Goal: Task Accomplishment & Management: Use online tool/utility

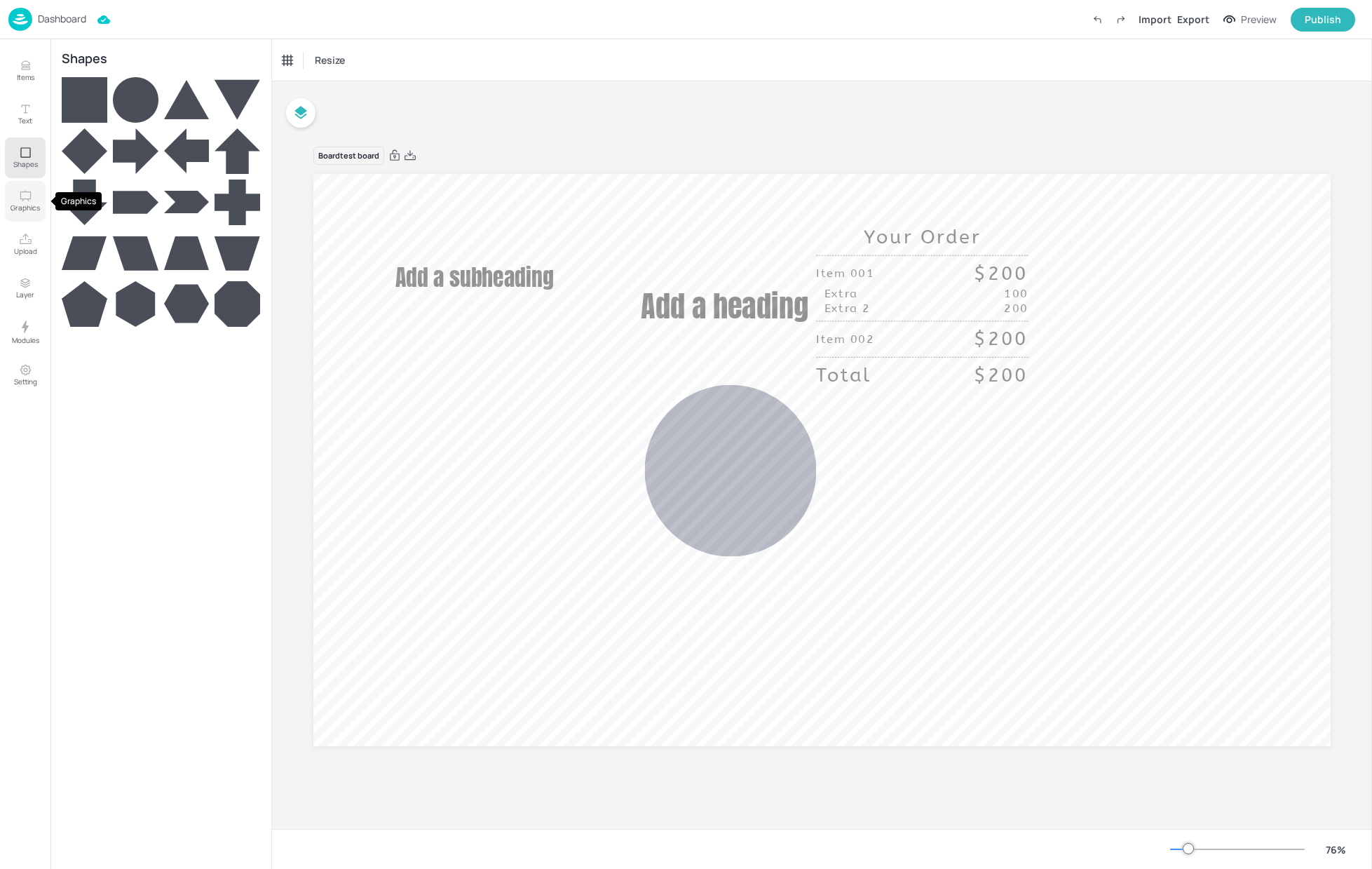
click at [23, 211] on p "Graphics" at bounding box center [26, 208] width 30 height 10
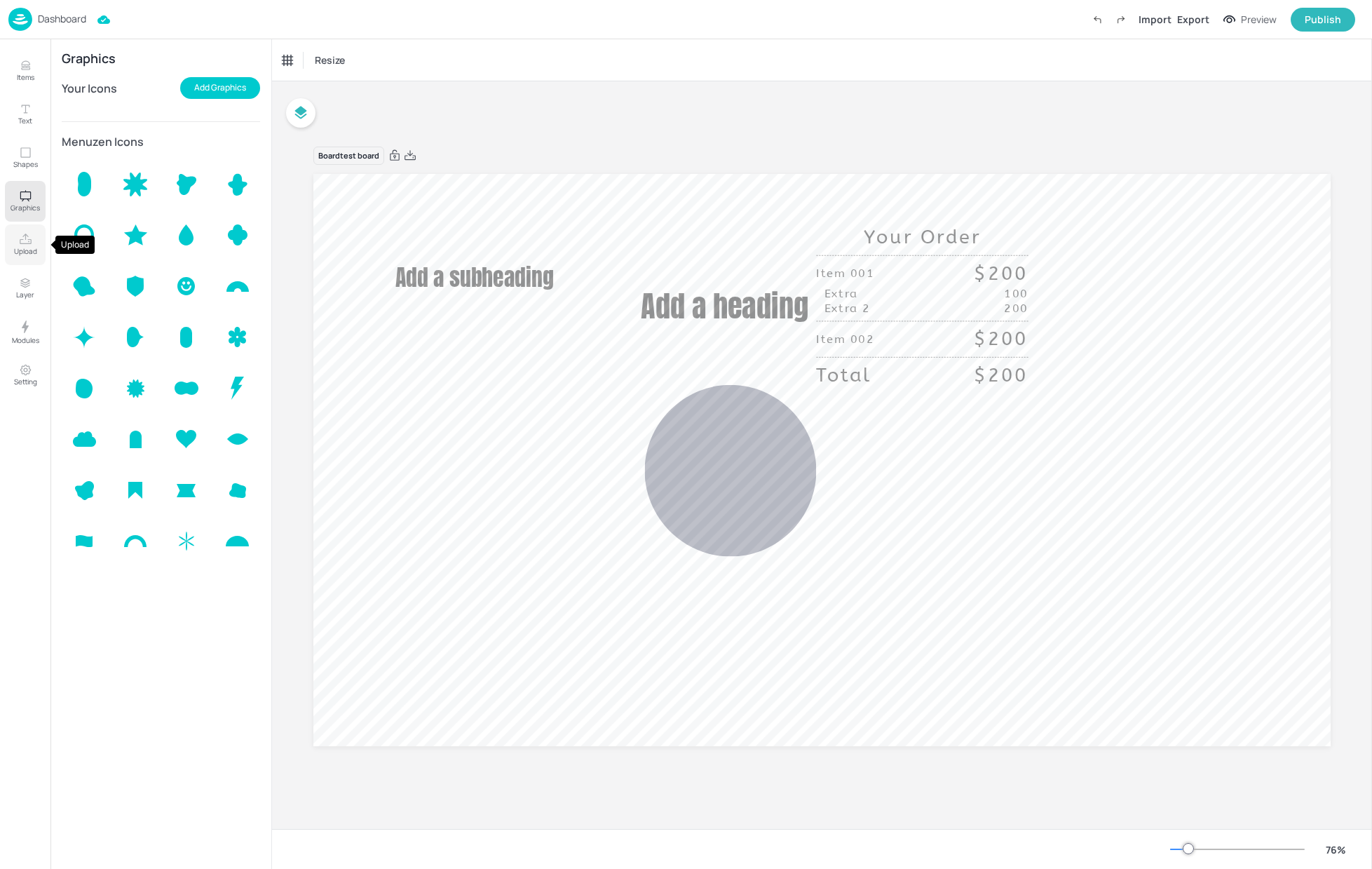
click at [27, 253] on p "Upload" at bounding box center [25, 251] width 23 height 10
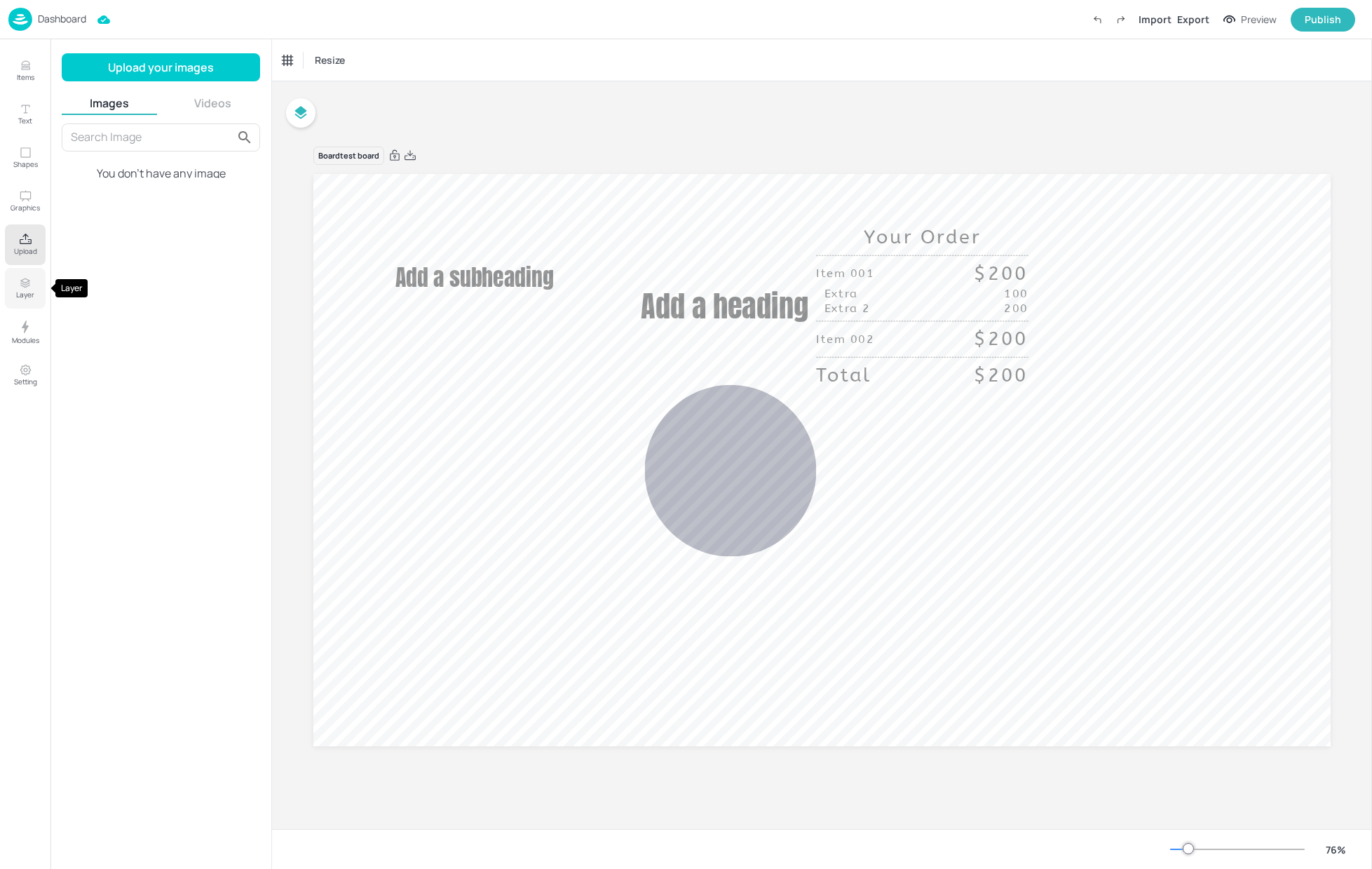
click at [24, 303] on button "Layer" at bounding box center [25, 288] width 41 height 41
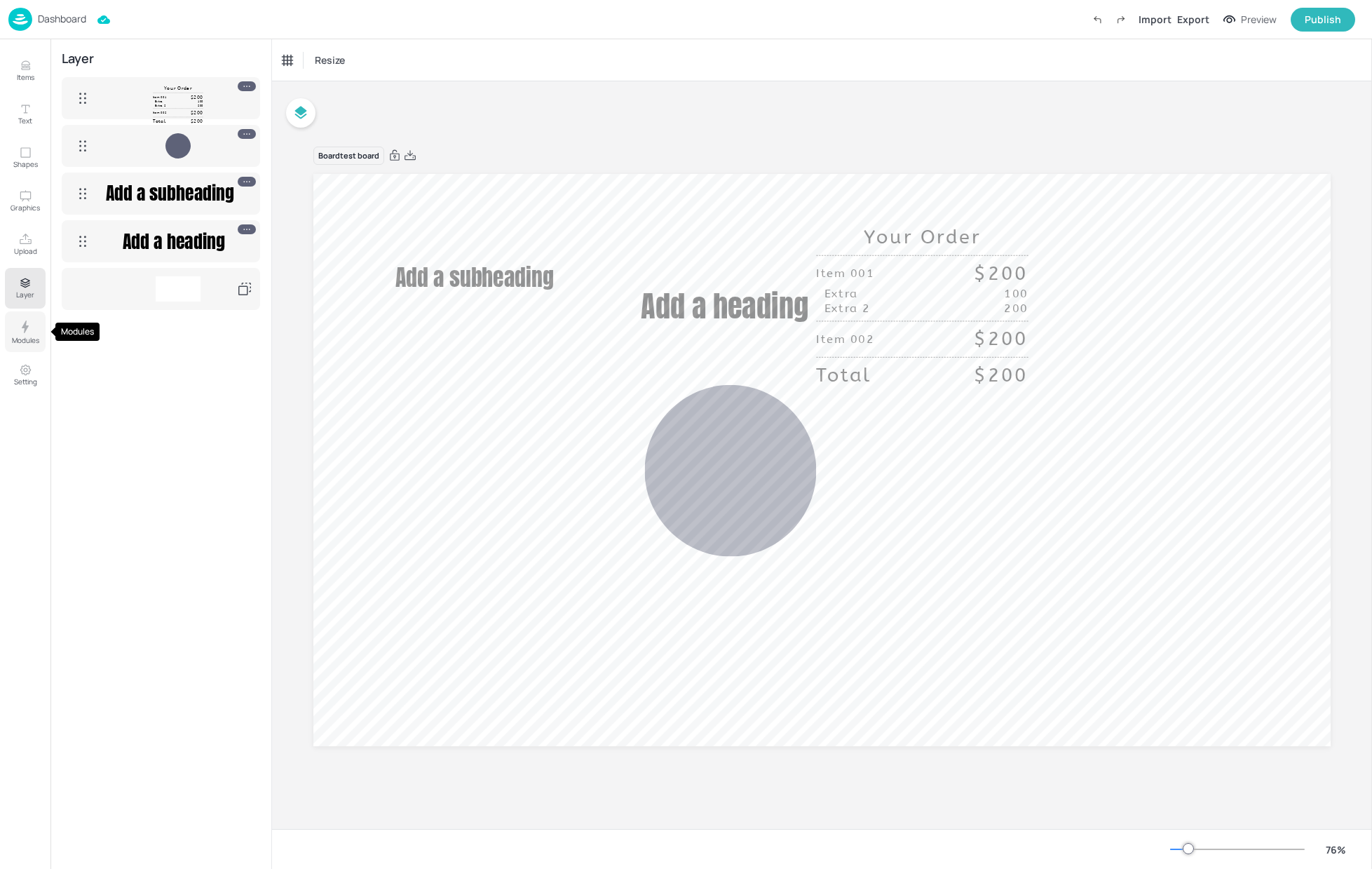
click at [28, 342] on p "Modules" at bounding box center [26, 340] width 28 height 10
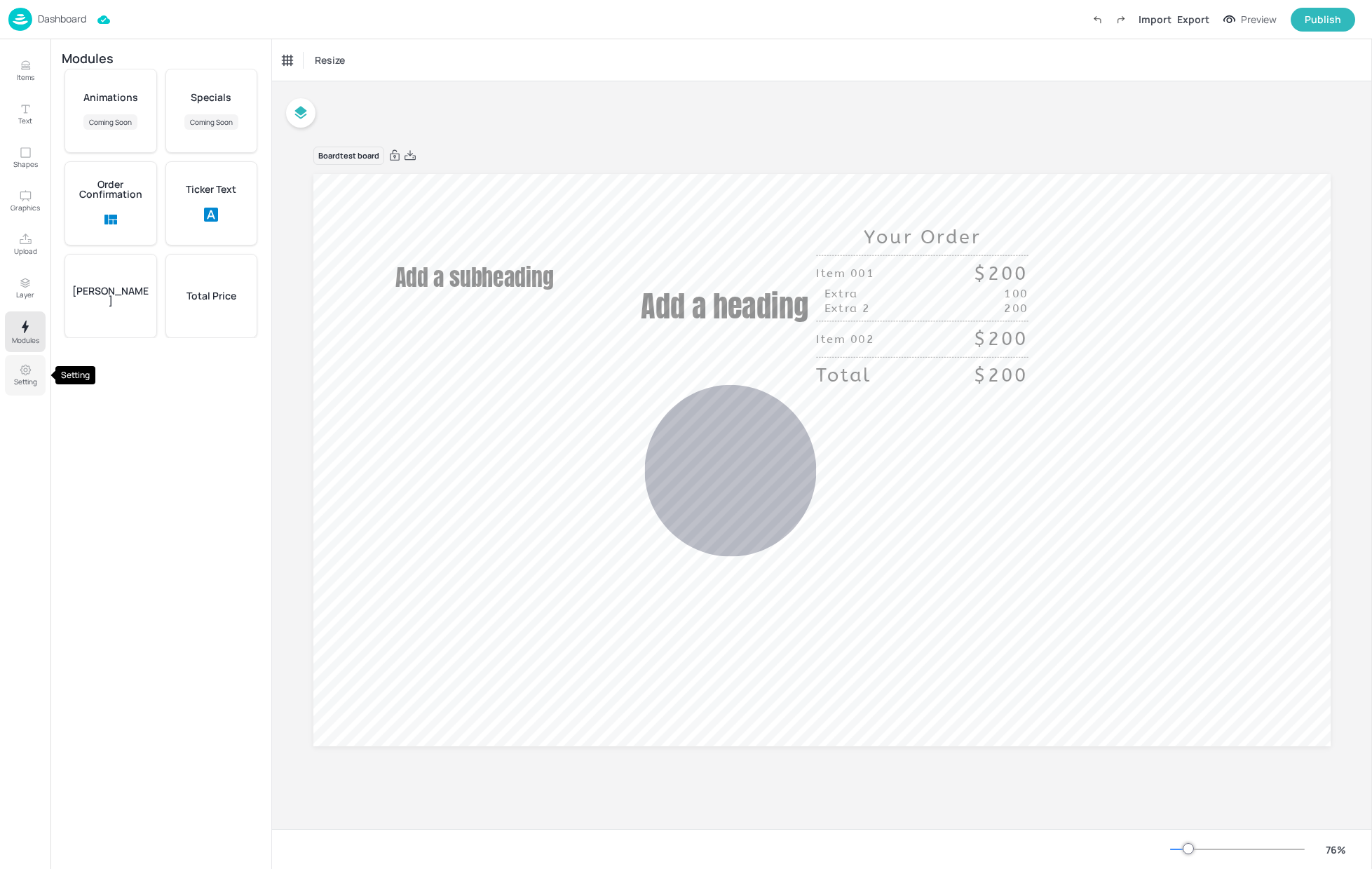
click at [31, 378] on p "Setting" at bounding box center [25, 381] width 23 height 10
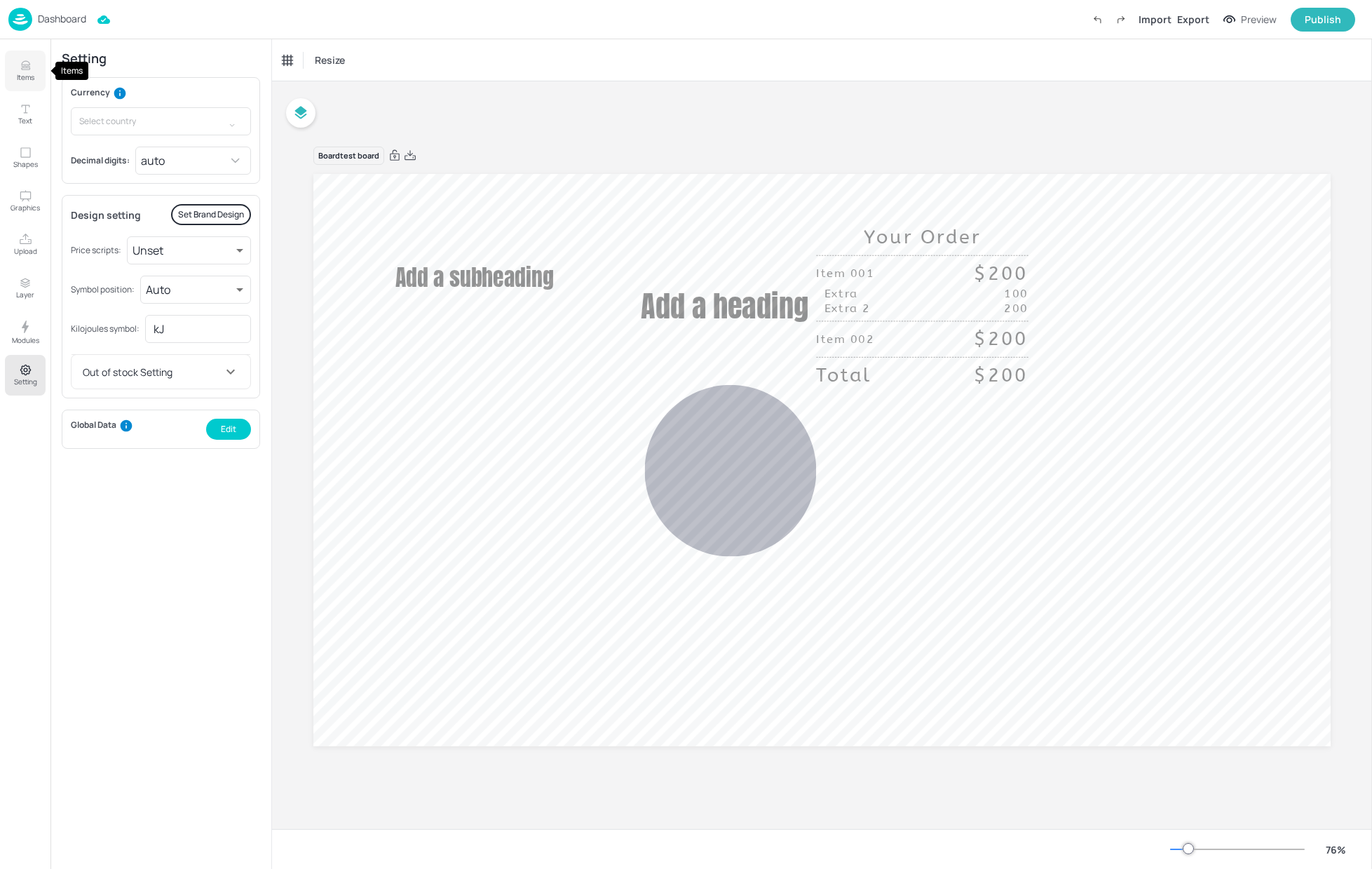
click at [22, 79] on p "Items" at bounding box center [26, 77] width 18 height 10
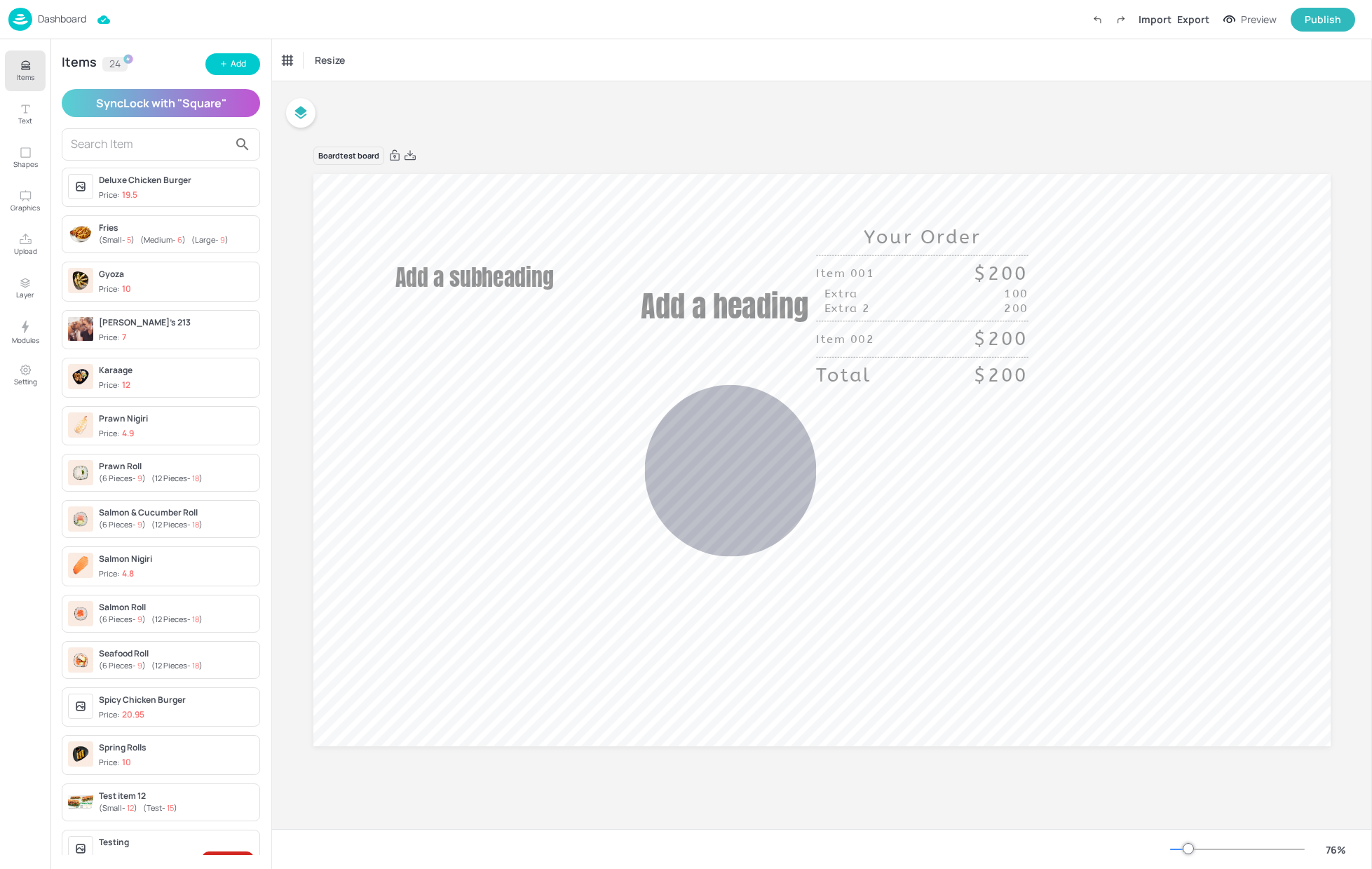
scroll to position [141, 0]
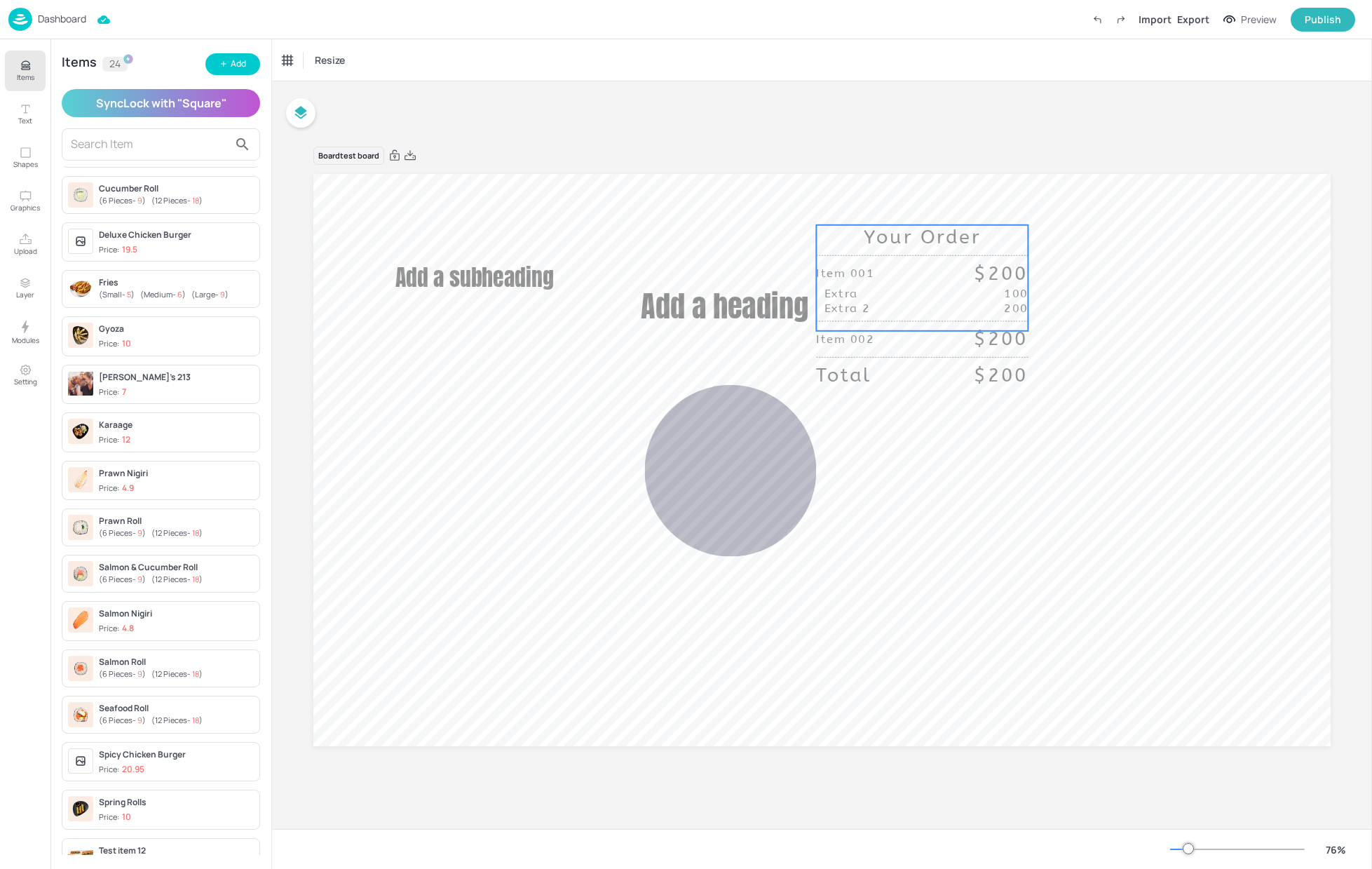
click at [931, 301] on div "Extra 2 200" at bounding box center [922, 308] width 212 height 15
click at [564, 56] on button "Widget Design" at bounding box center [542, 60] width 88 height 26
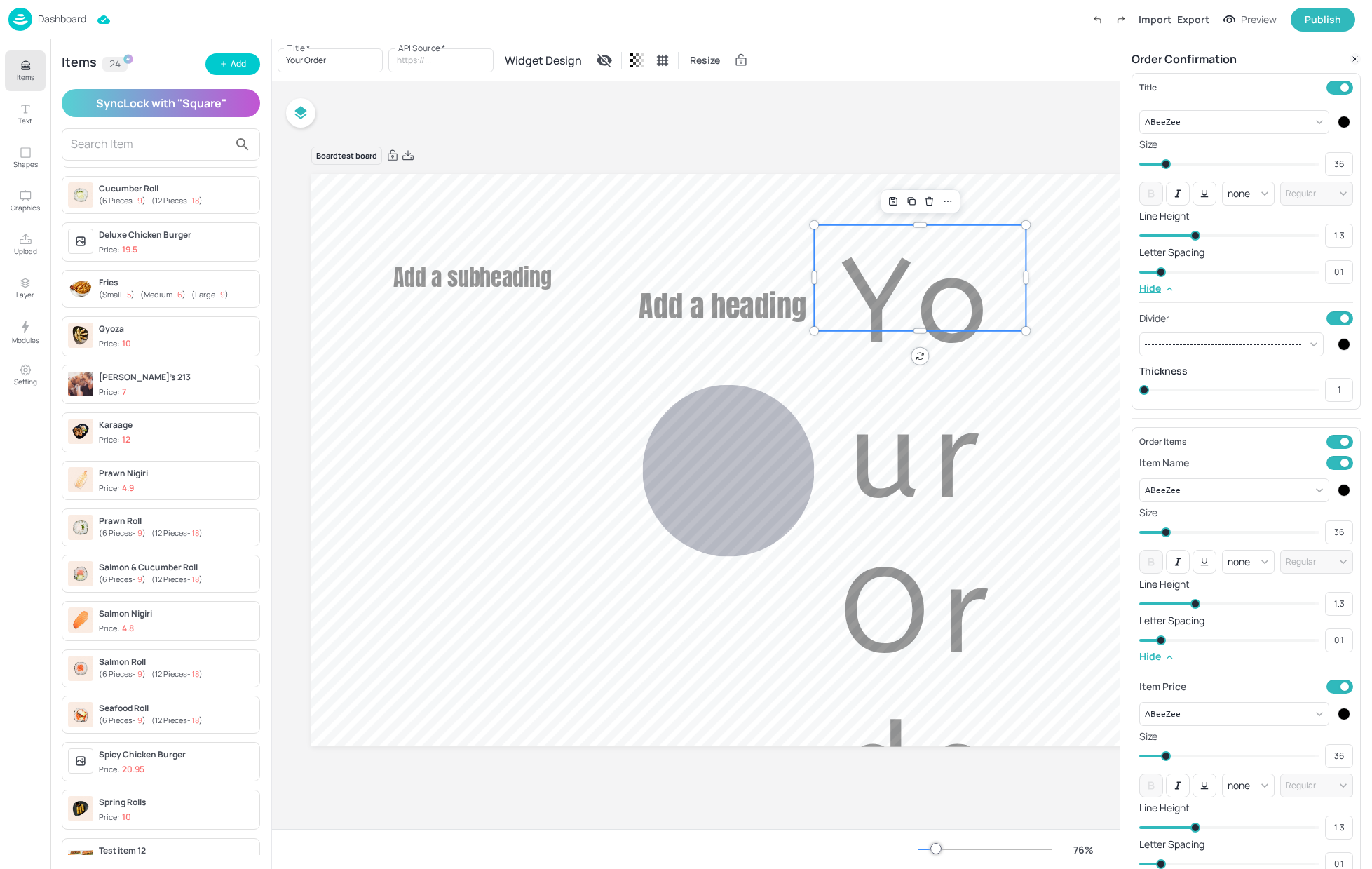
drag, startPoint x: 1166, startPoint y: 165, endPoint x: 1204, endPoint y: 162, distance: 38.1
click at [1204, 162] on span at bounding box center [1229, 163] width 171 height 21
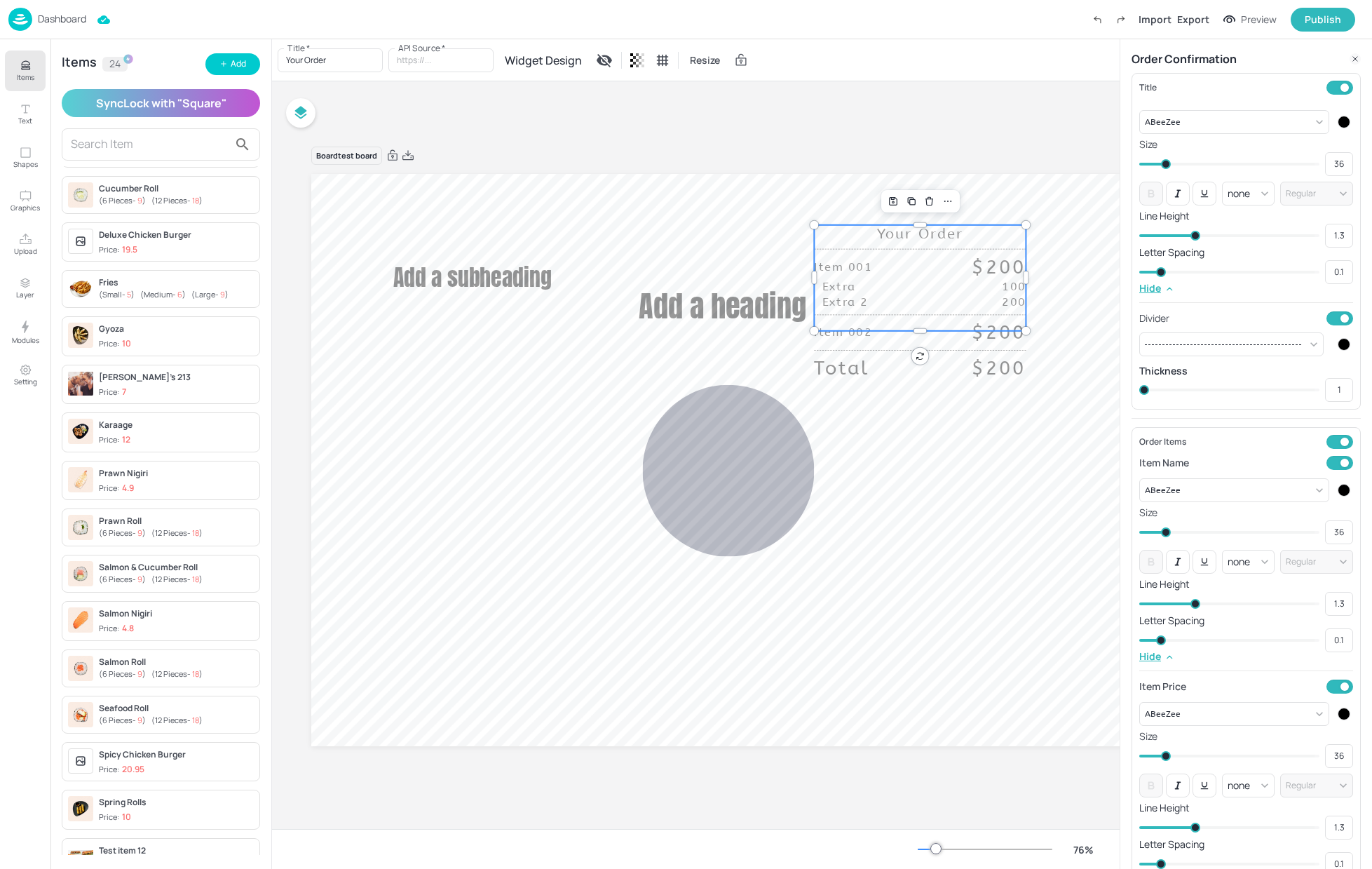
drag, startPoint x: 1204, startPoint y: 162, endPoint x: 1161, endPoint y: 163, distance: 43.0
click at [1161, 163] on span at bounding box center [1229, 163] width 171 height 21
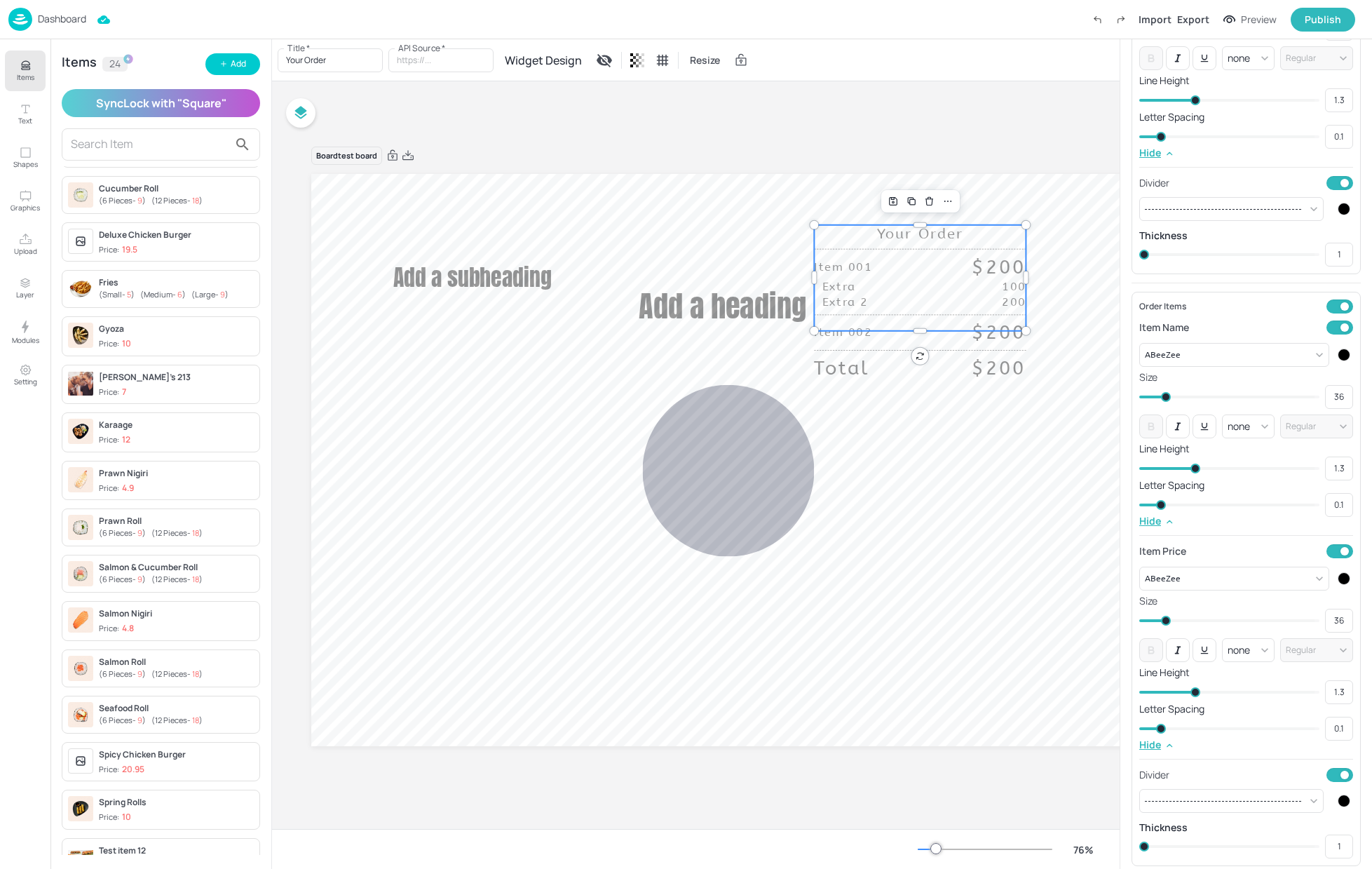
scroll to position [211, 0]
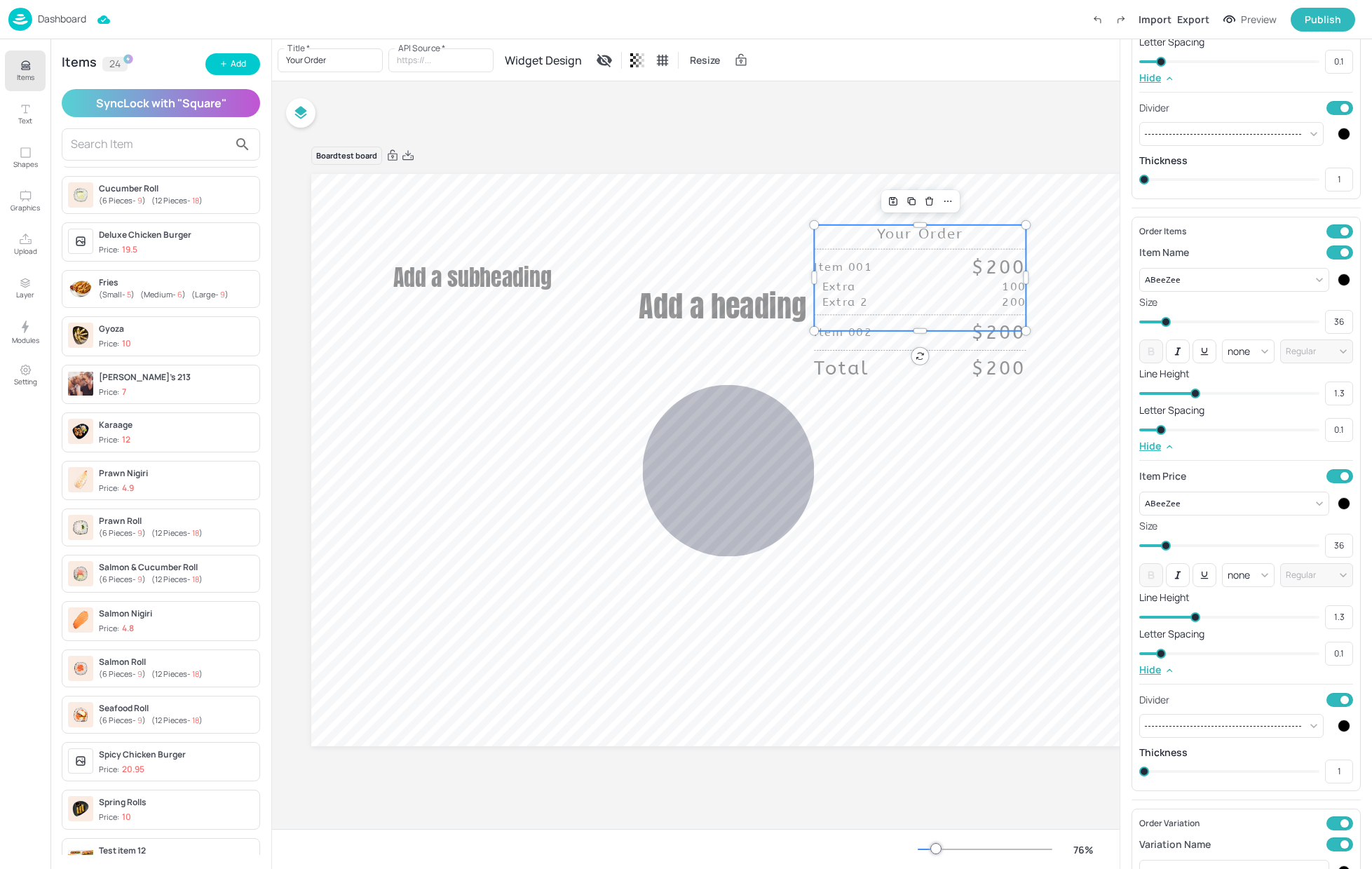
click at [1182, 354] on icon at bounding box center [1177, 350] width 11 height 11
click at [1204, 353] on icon at bounding box center [1204, 350] width 11 height 11
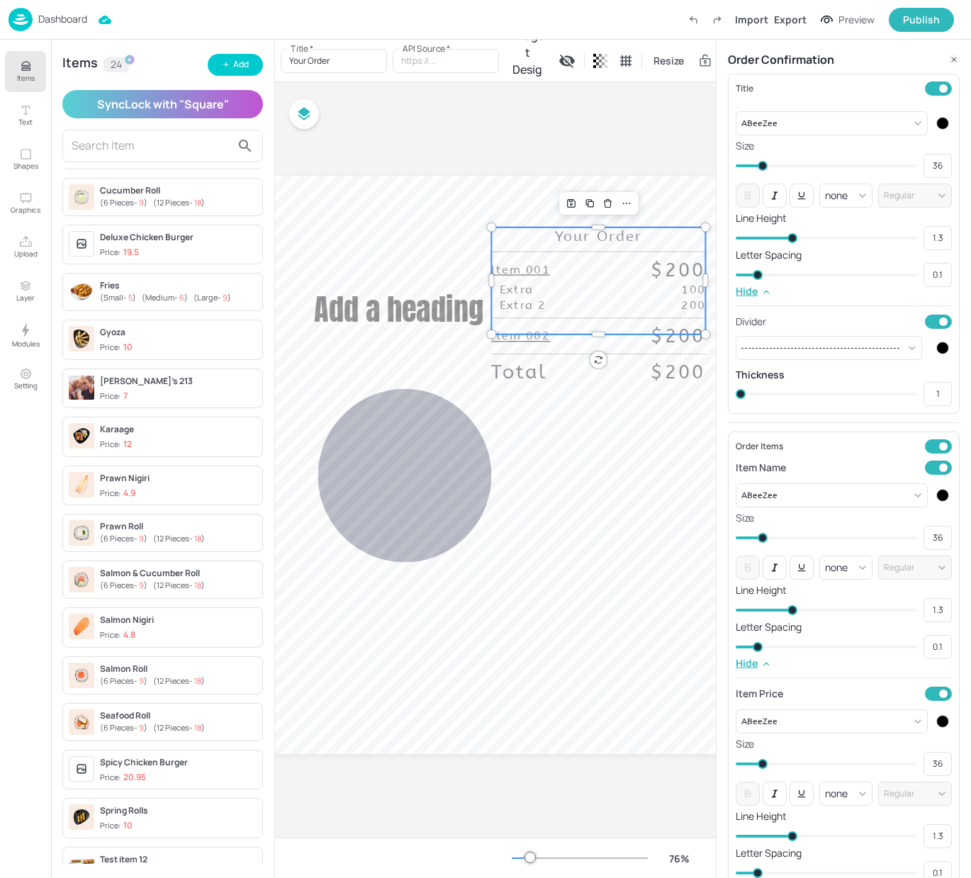
scroll to position [0, 333]
click at [762, 342] on body "Dashboard Import Export Preview Publish Items Text Shapes Graphics Upload Layer…" at bounding box center [485, 439] width 971 height 878
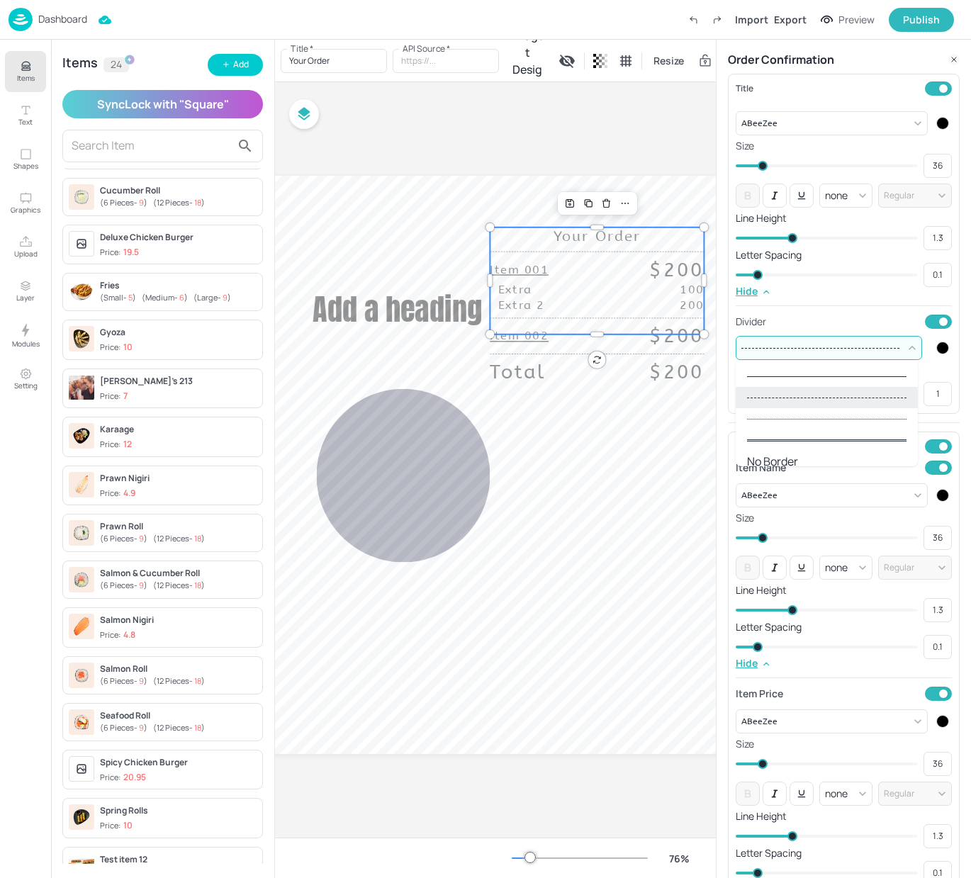
click at [799, 444] on div at bounding box center [826, 440] width 159 height 13
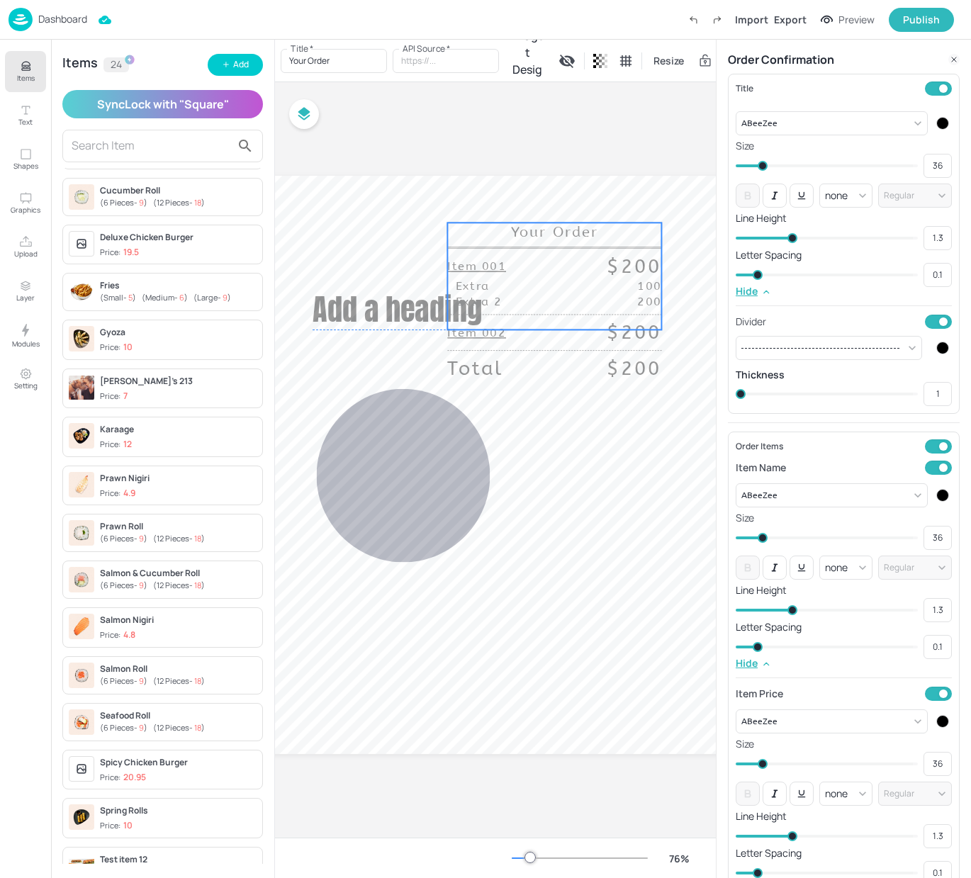
drag, startPoint x: 591, startPoint y: 246, endPoint x: 548, endPoint y: 242, distance: 42.7
click at [548, 242] on div "Your Order" at bounding box center [554, 235] width 214 height 26
click at [585, 200] on icon at bounding box center [582, 198] width 11 height 11
drag, startPoint x: 743, startPoint y: 390, endPoint x: 849, endPoint y: 388, distance: 106.3
click at [849, 388] on span at bounding box center [826, 393] width 173 height 21
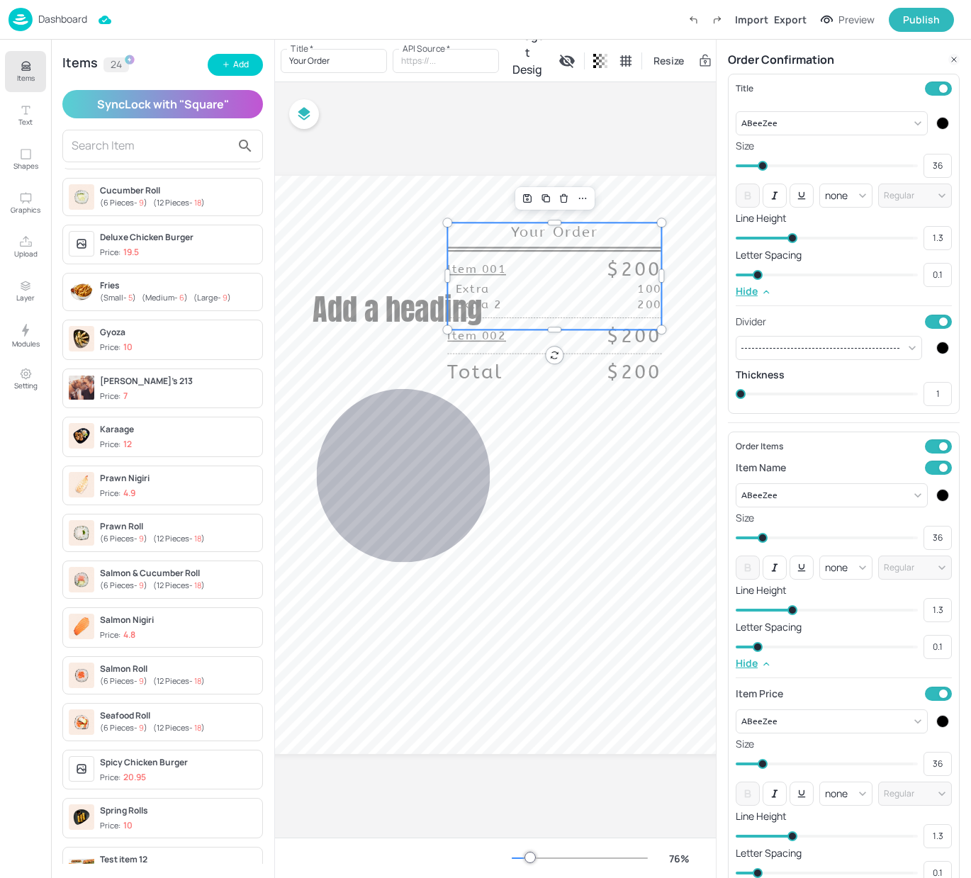
click at [410, 140] on div "Board test board Add a heading Add a subheading 0 Your Order Item 001 $200 Extr…" at bounding box center [496, 459] width 1028 height 659
click at [314, 123] on button "button" at bounding box center [304, 114] width 30 height 30
click at [423, 113] on icon at bounding box center [424, 114] width 10 height 10
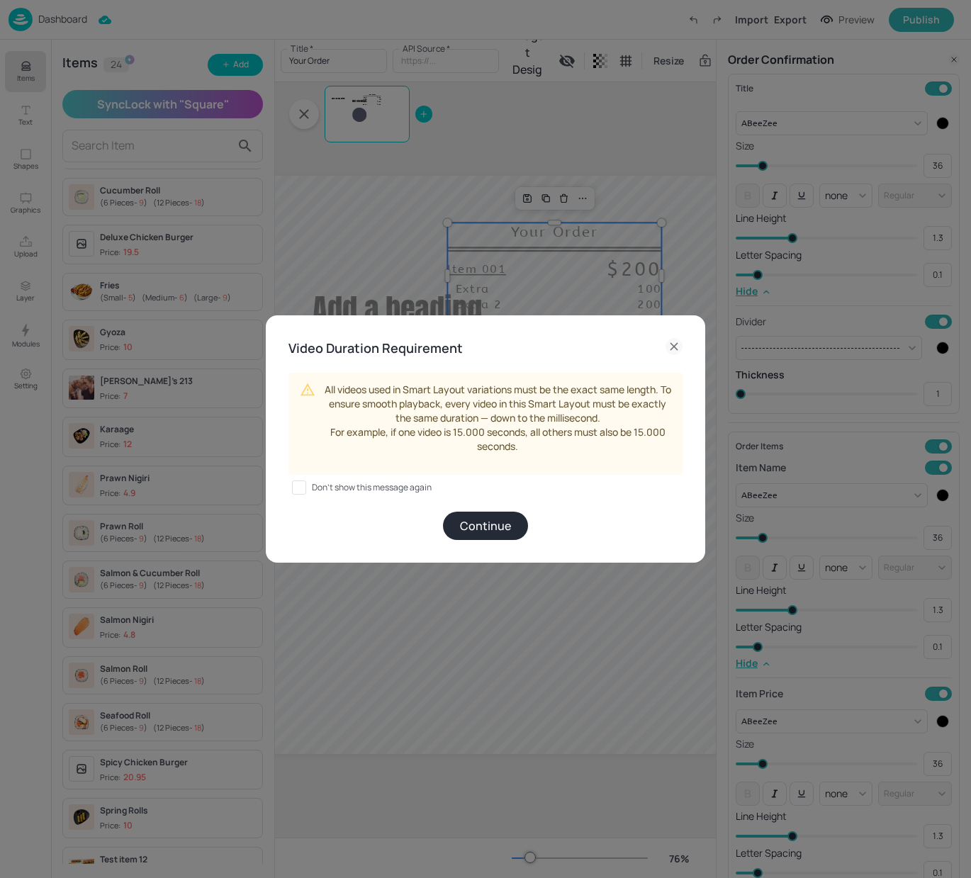
click at [538, 441] on p "All videos used in Smart Layout variations must be the exact same length. To en…" at bounding box center [497, 418] width 347 height 71
